Goal: Information Seeking & Learning: Understand process/instructions

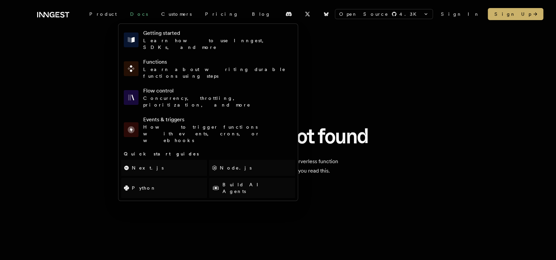
click at [125, 11] on link "Docs" at bounding box center [138, 14] width 31 height 12
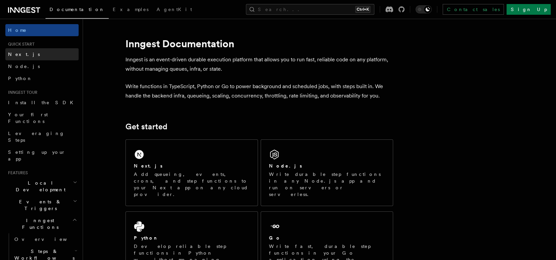
click at [43, 53] on link "Next.js" at bounding box center [41, 54] width 73 height 12
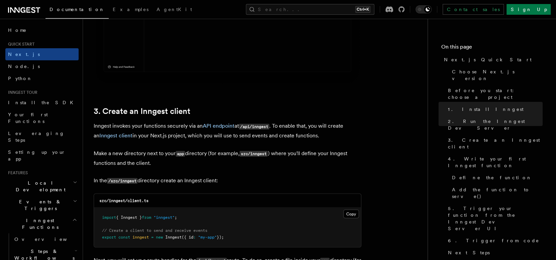
scroll to position [711, 0]
click at [350, 214] on button "Copy Copied" at bounding box center [351, 212] width 16 height 9
